Goal: Task Accomplishment & Management: Use online tool/utility

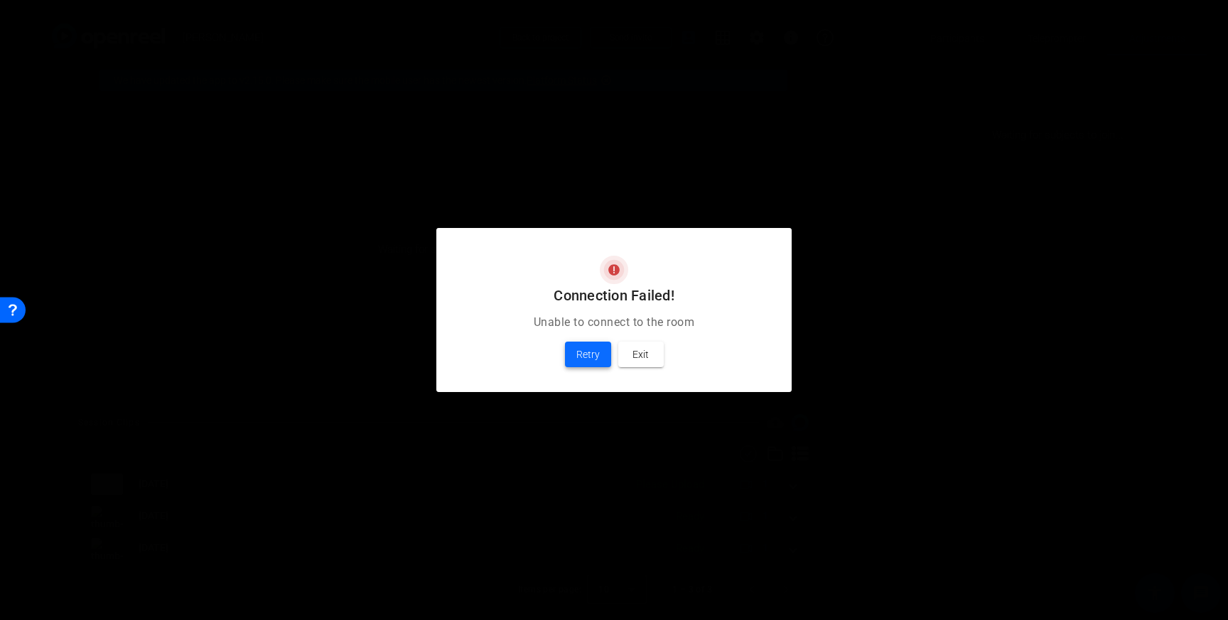
click at [598, 362] on span "Retry" at bounding box center [587, 354] width 23 height 17
click at [638, 360] on span "Exit" at bounding box center [641, 354] width 16 height 17
click at [638, 359] on span "Exit" at bounding box center [641, 354] width 16 height 17
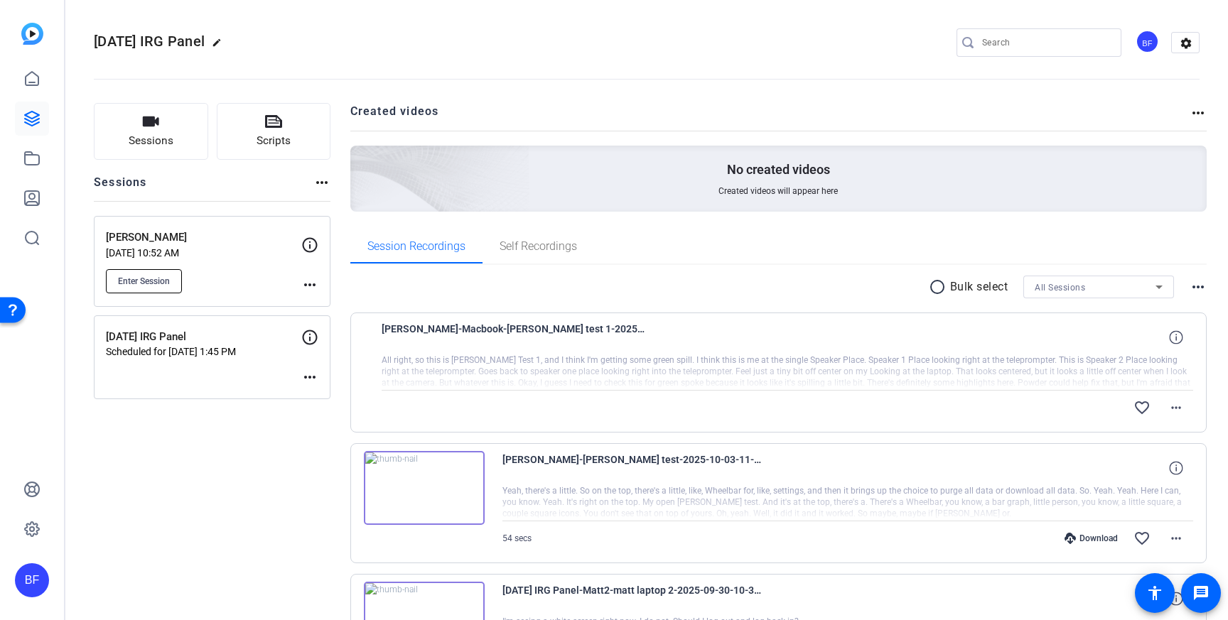
click at [165, 284] on span "Enter Session" at bounding box center [144, 281] width 52 height 11
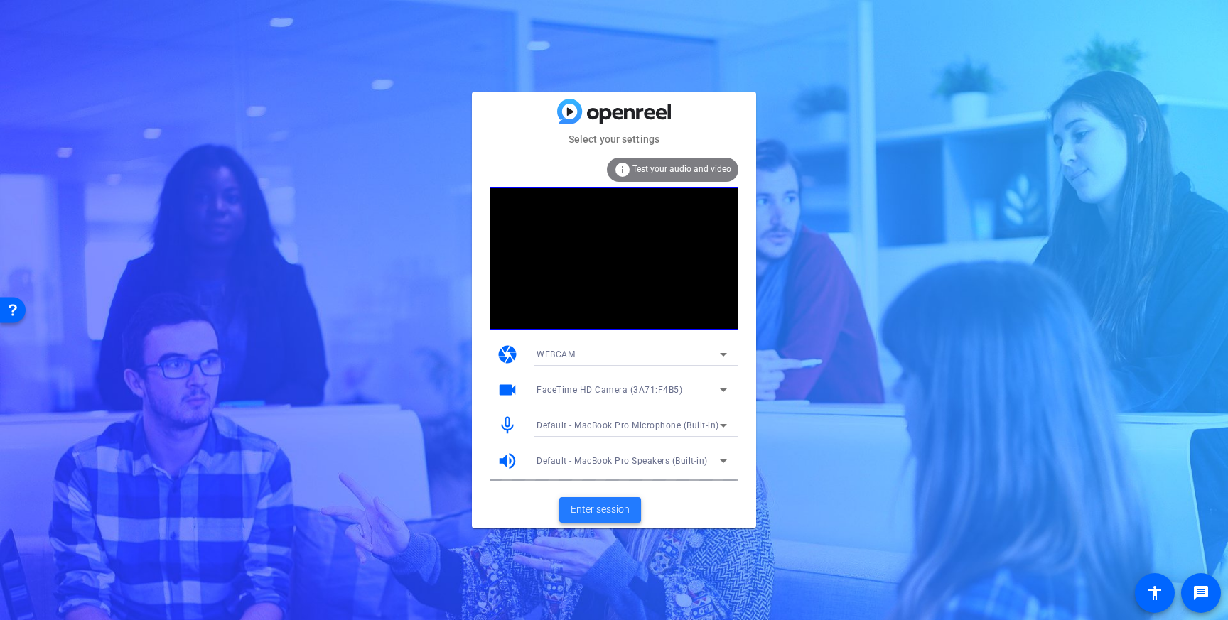
click at [603, 507] on span "Enter session" at bounding box center [600, 509] width 59 height 15
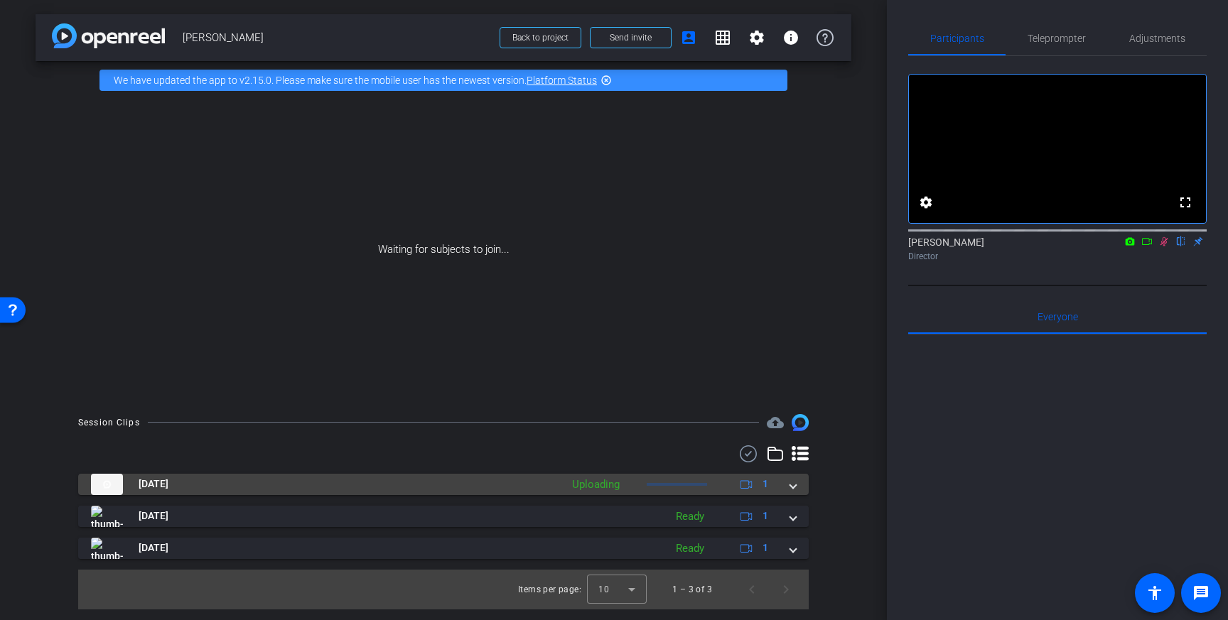
click at [787, 486] on div "[DATE] Uploading 1" at bounding box center [440, 484] width 699 height 21
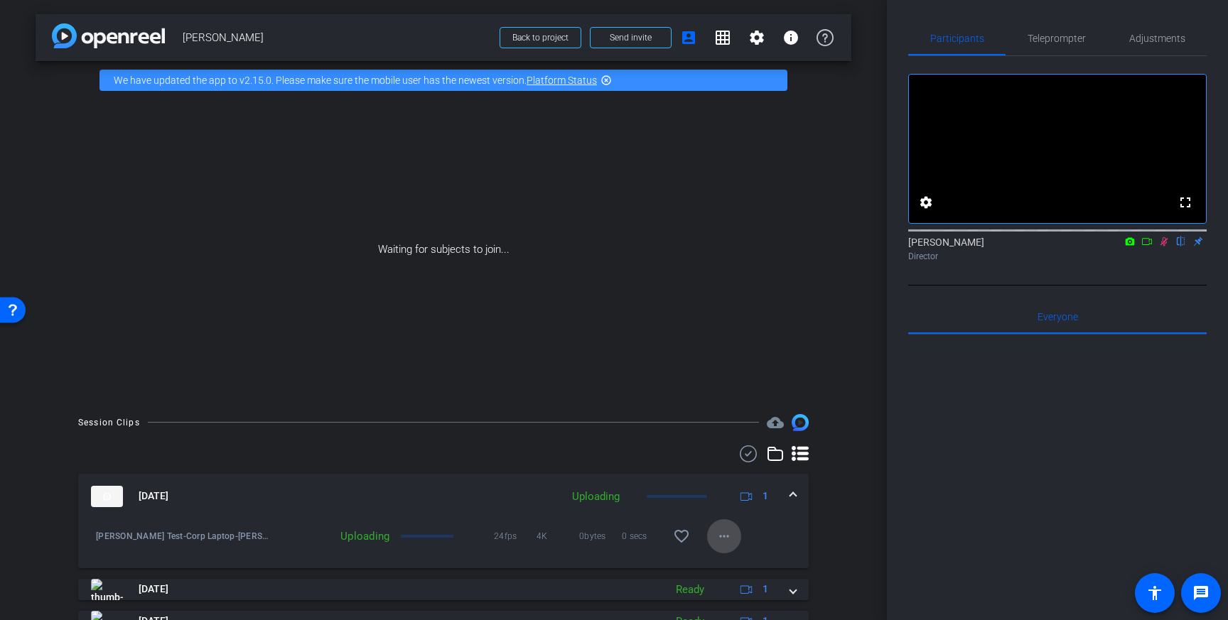
click at [736, 529] on span at bounding box center [724, 537] width 34 height 34
click at [735, 577] on span "Delete clip" at bounding box center [747, 584] width 57 height 17
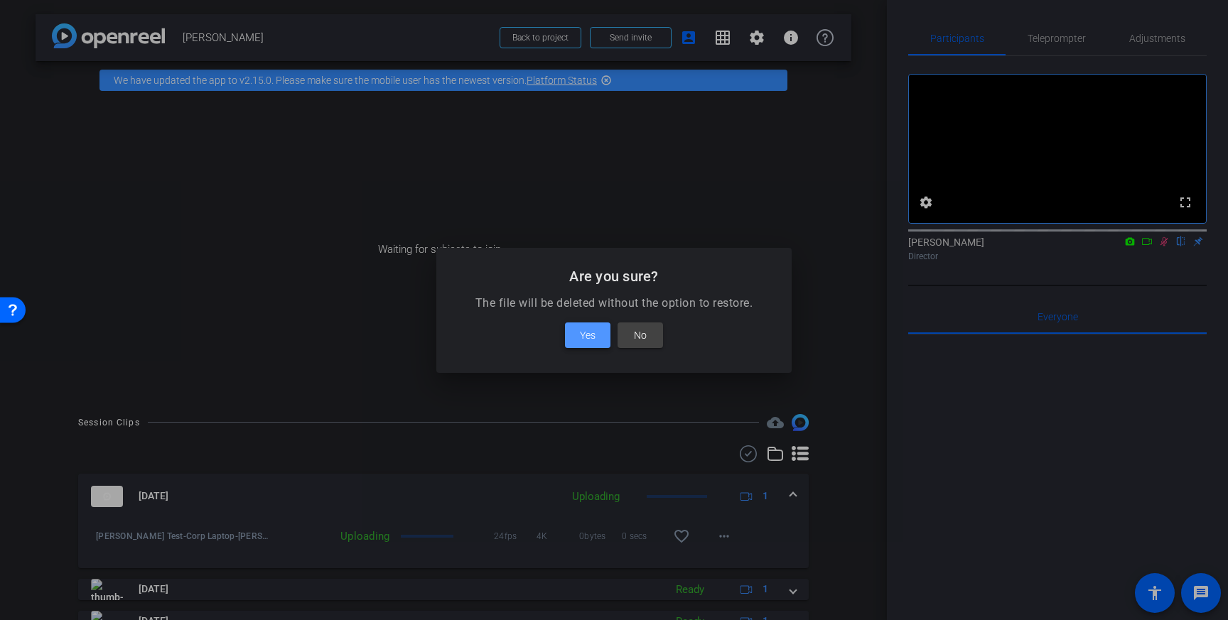
click at [605, 336] on span at bounding box center [587, 335] width 45 height 34
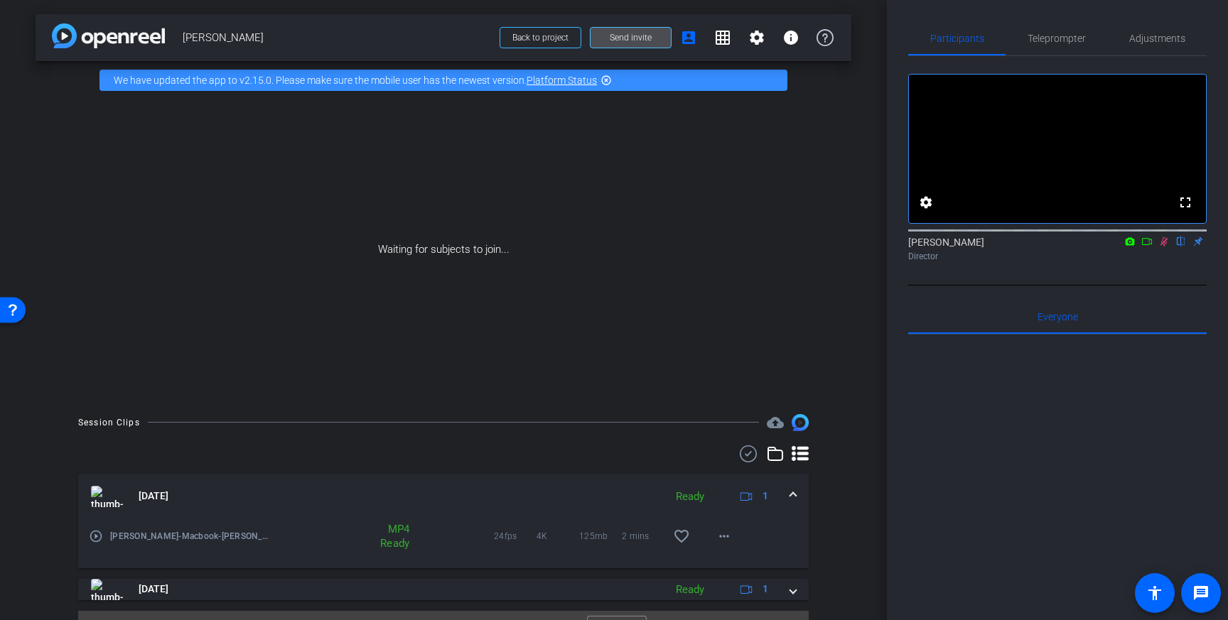
click at [620, 33] on span "Send invite" at bounding box center [631, 37] width 42 height 11
